Goal: Transaction & Acquisition: Obtain resource

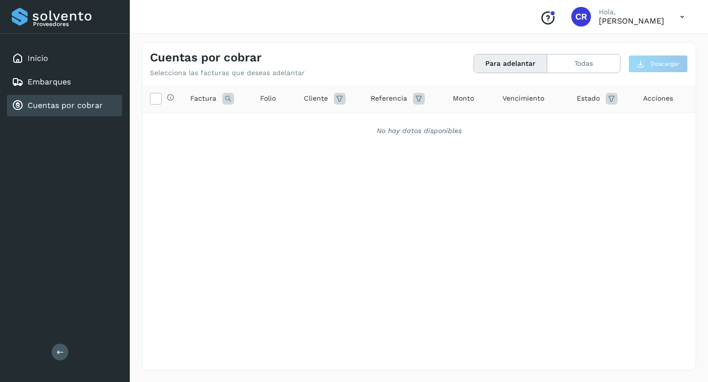
click at [58, 107] on link "Cuentas por cobrar" at bounding box center [65, 105] width 75 height 9
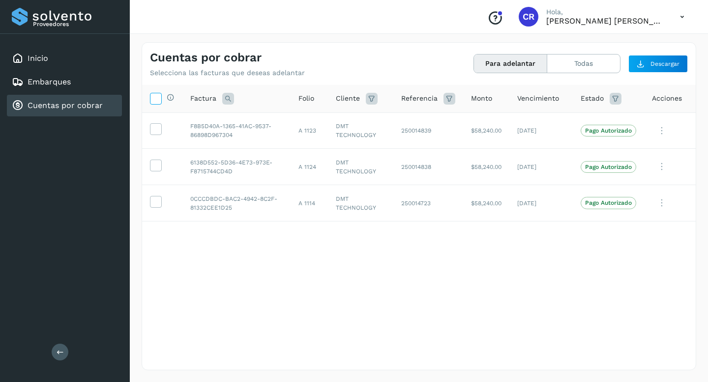
click at [157, 97] on icon at bounding box center [155, 98] width 10 height 10
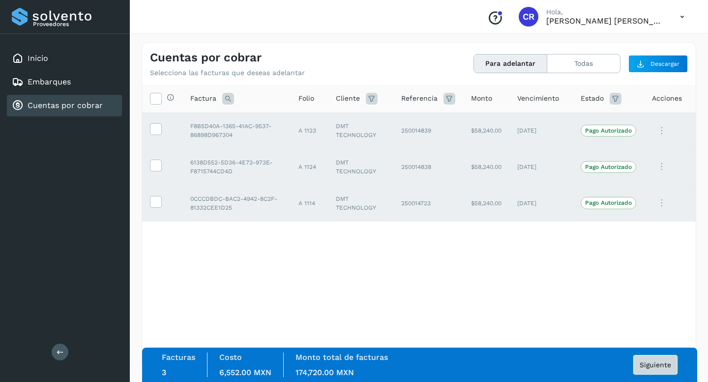
click at [648, 369] on button "Siguiente" at bounding box center [655, 365] width 44 height 20
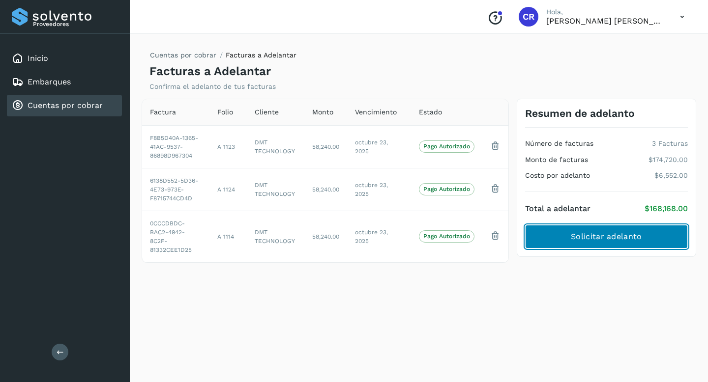
click at [579, 241] on span "Solicitar adelanto" at bounding box center [606, 237] width 71 height 11
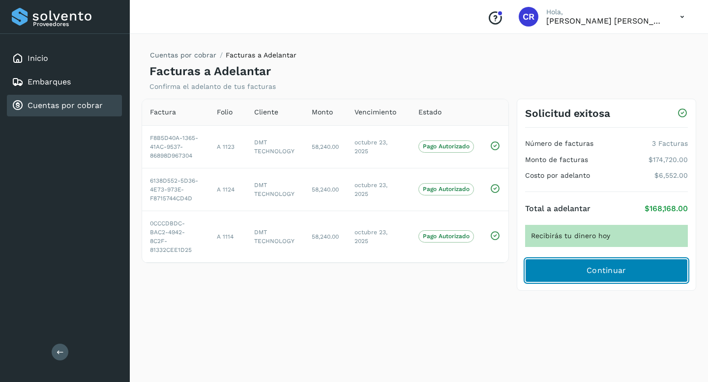
click at [555, 268] on button "Continuar" at bounding box center [606, 271] width 163 height 24
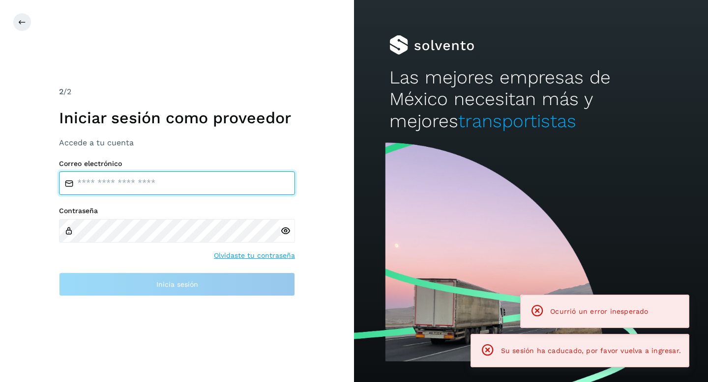
type input "**********"
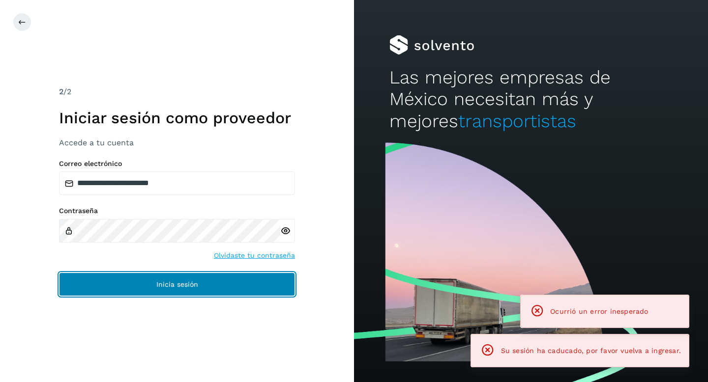
click at [213, 283] on button "Inicia sesión" at bounding box center [177, 285] width 236 height 24
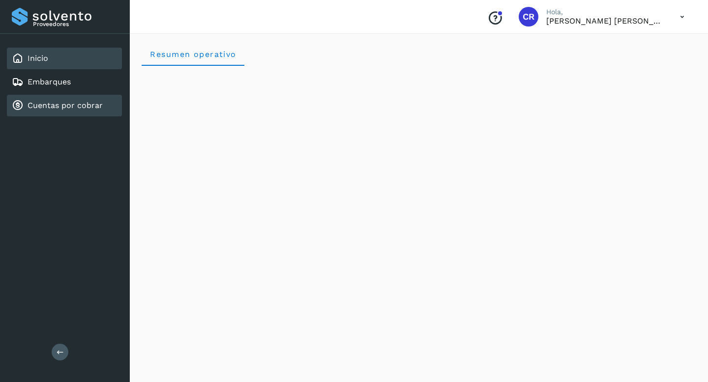
click at [61, 111] on div "Cuentas por cobrar" at bounding box center [57, 106] width 91 height 12
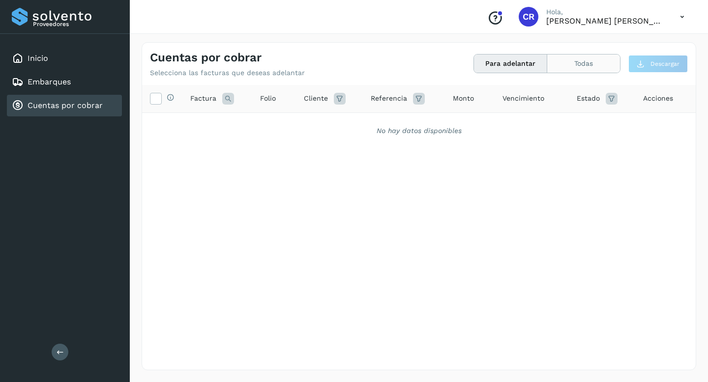
click at [589, 55] on button "Todas" at bounding box center [583, 64] width 73 height 18
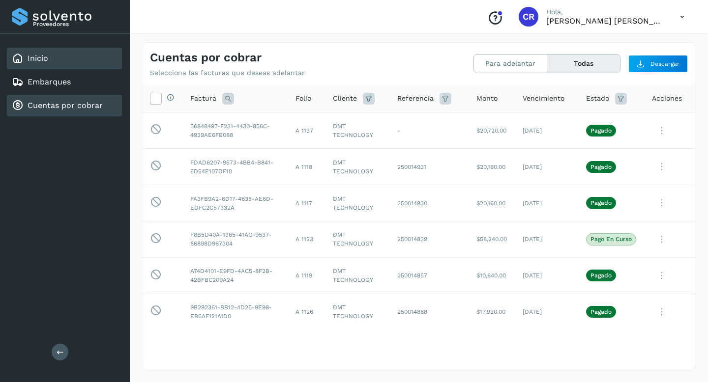
click at [88, 62] on div "Inicio" at bounding box center [64, 59] width 115 height 22
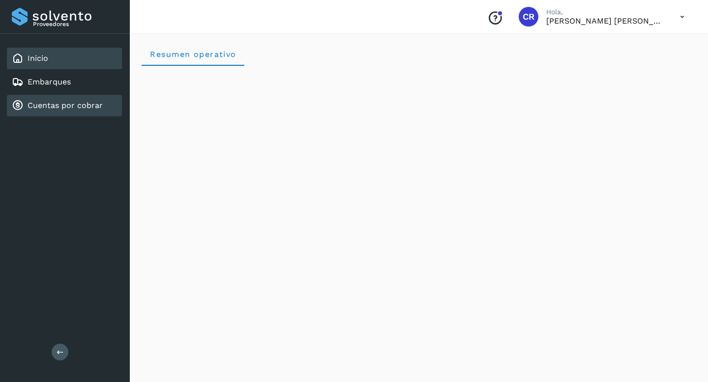
click at [91, 115] on div "Cuentas por cobrar" at bounding box center [64, 106] width 115 height 22
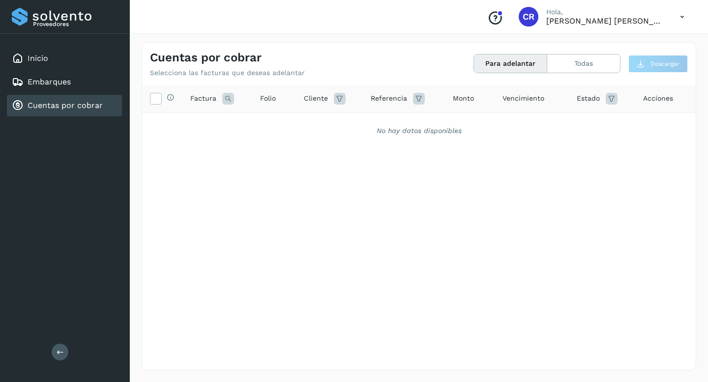
click at [58, 103] on link "Cuentas por cobrar" at bounding box center [65, 105] width 75 height 9
